Goal: Information Seeking & Learning: Learn about a topic

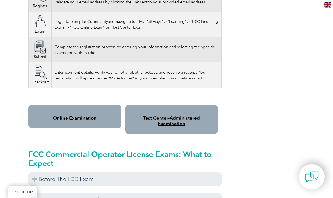
scroll to position [417, 0]
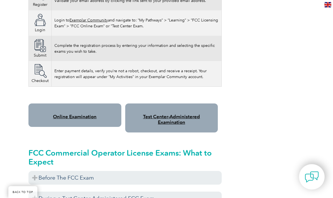
click at [56, 117] on link "Online Examination" at bounding box center [75, 117] width 44 height 6
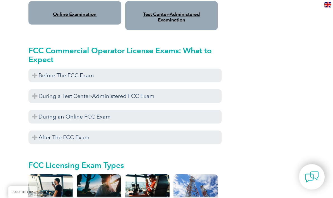
scroll to position [524, 0]
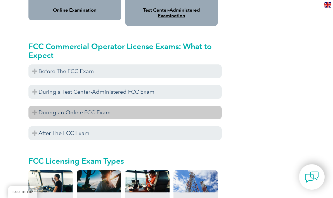
click at [33, 111] on h3 "During an Online FCC Exam" at bounding box center [124, 113] width 193 height 14
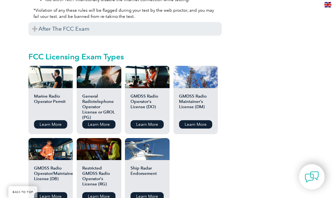
scroll to position [856, 0]
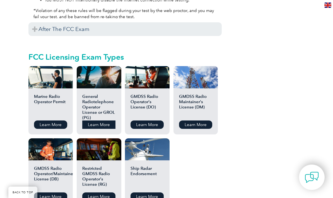
click at [91, 125] on link "Learn More" at bounding box center [98, 124] width 33 height 8
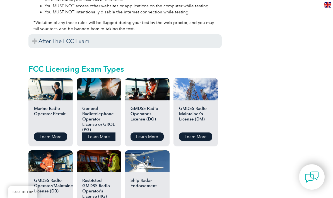
scroll to position [845, 0]
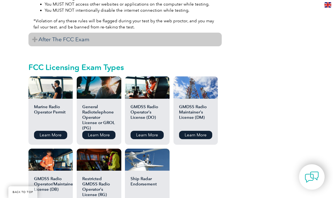
click at [32, 40] on h3 "After The FCC Exam" at bounding box center [124, 40] width 193 height 14
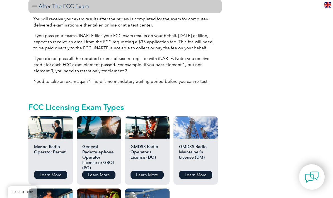
scroll to position [880, 0]
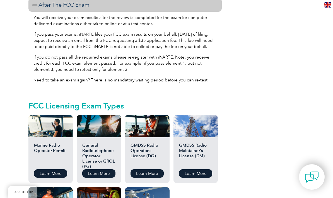
click at [145, 153] on h2 "GMDSS Radio Operator’s License (DO)" at bounding box center [147, 154] width 33 height 22
click at [154, 174] on link "Learn More" at bounding box center [147, 173] width 33 height 8
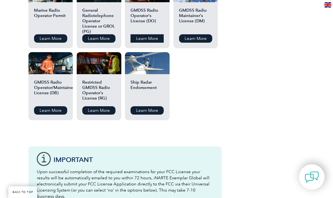
scroll to position [1015, 0]
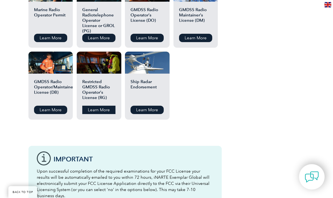
click at [94, 112] on link "Learn More" at bounding box center [98, 110] width 33 height 8
click at [45, 108] on link "Learn More" at bounding box center [50, 110] width 33 height 8
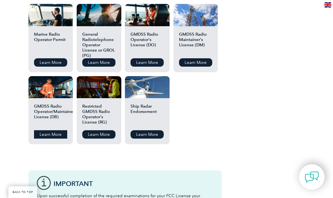
scroll to position [990, 0]
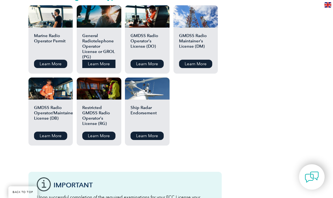
click at [105, 63] on link "Learn More" at bounding box center [98, 64] width 33 height 8
click at [40, 132] on link "Learn More" at bounding box center [50, 136] width 33 height 8
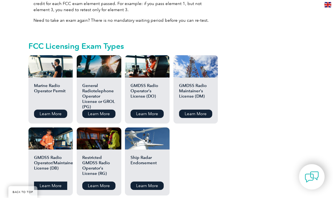
scroll to position [939, 0]
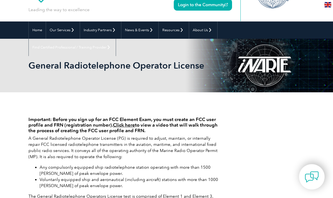
scroll to position [28, 0]
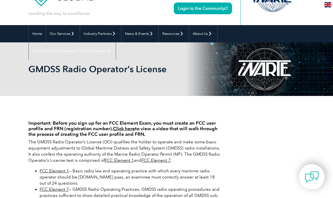
scroll to position [25, 0]
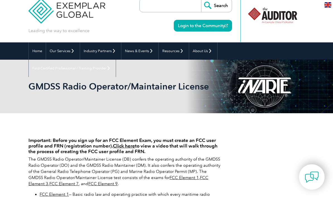
scroll to position [9, 0]
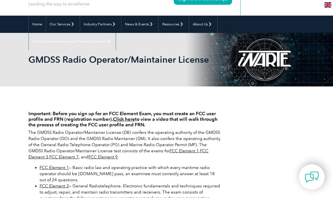
scroll to position [35, 0]
